Goal: Task Accomplishment & Management: Use online tool/utility

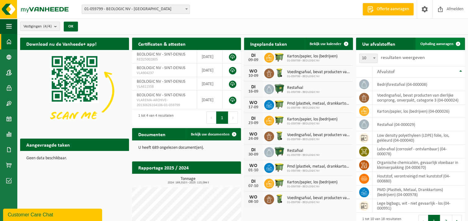
click at [433, 45] on span "Ophaling aanvragen" at bounding box center [436, 44] width 33 height 4
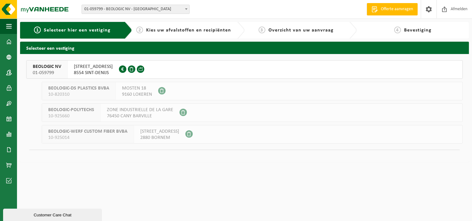
click at [42, 68] on span "BEOLOGIC NV" at bounding box center [47, 67] width 28 height 6
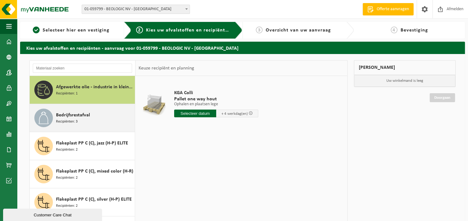
click at [74, 116] on span "Bedrijfsrestafval" at bounding box center [73, 115] width 34 height 7
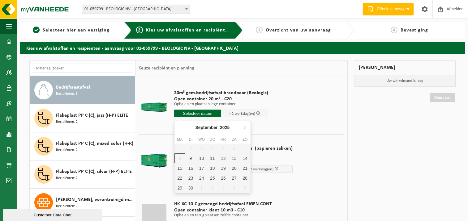
click at [199, 114] on input "text" at bounding box center [197, 114] width 47 height 8
click at [190, 159] on div "9" at bounding box center [190, 159] width 11 height 10
type input "Van 2025-09-09"
type input "2025-09-09"
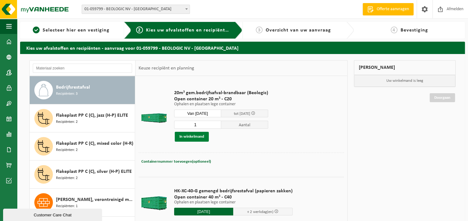
click at [195, 138] on button "In winkelmand" at bounding box center [192, 137] width 34 height 10
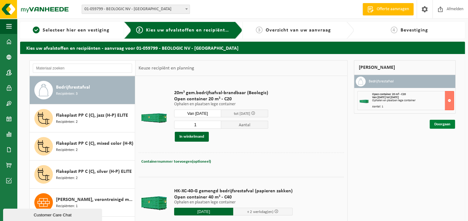
click at [441, 125] on link "Doorgaan" at bounding box center [441, 124] width 25 height 9
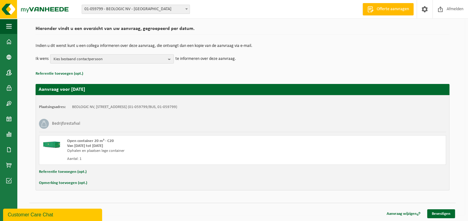
click at [63, 169] on button "Referentie toevoegen (opt.)" at bounding box center [63, 172] width 48 height 8
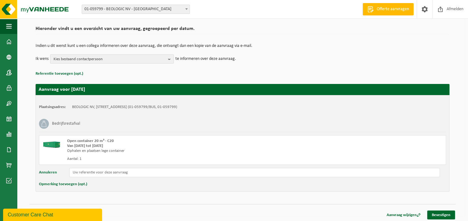
click at [112, 177] on div "Plaatsingsadres: BEOLOGIC NV, 8554 [GEOGRAPHIC_DATA][STREET_ADDRESS] (01-059799…" at bounding box center [243, 143] width 414 height 97
click at [112, 175] on input "text" at bounding box center [254, 172] width 370 height 9
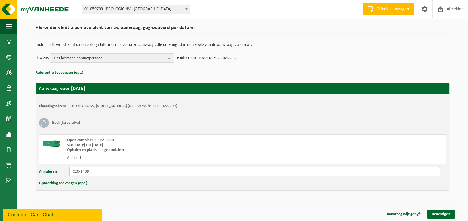
scroll to position [45, 0]
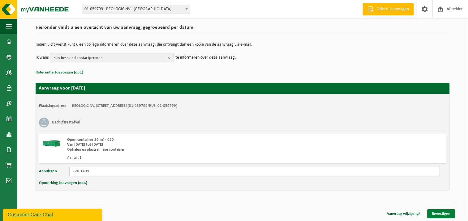
type input "C20-1409"
click at [440, 211] on link "Bevestigen" at bounding box center [441, 214] width 28 height 9
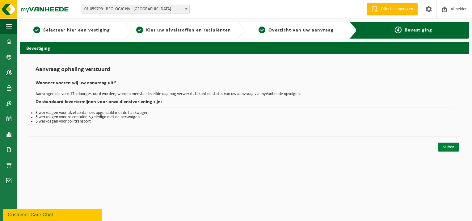
click at [448, 143] on link "Sluiten" at bounding box center [448, 147] width 21 height 9
